Goal: Check status: Check status

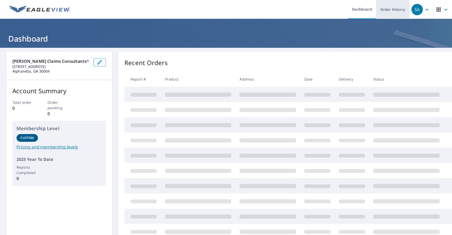
click at [394, 11] on link "Order History" at bounding box center [392, 9] width 33 height 19
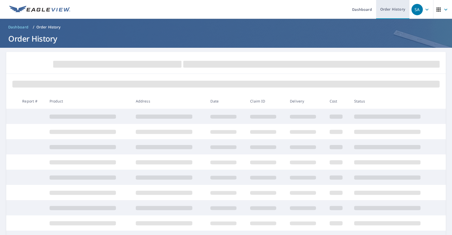
click at [386, 16] on link "Order History" at bounding box center [392, 9] width 33 height 19
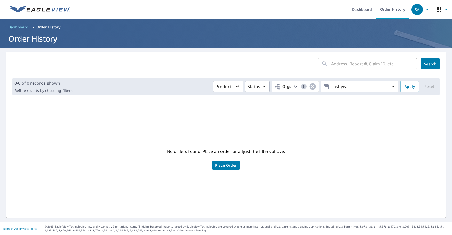
click at [387, 63] on input "text" at bounding box center [374, 63] width 86 height 14
paste input "2510060217"
type input "2510060217"
click at [424, 59] on button "Search" at bounding box center [430, 63] width 19 height 11
